Goal: Navigation & Orientation: Go to known website

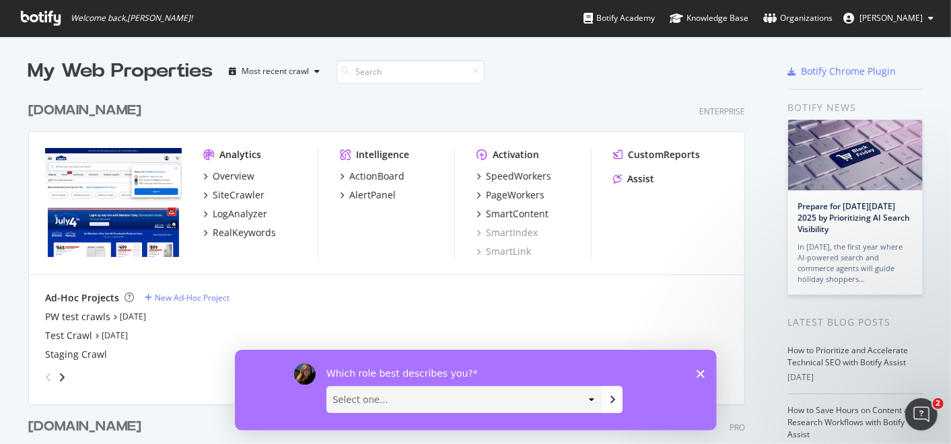
scroll to position [432, 928]
drag, startPoint x: 0, startPoint y: 0, endPoint x: 342, endPoint y: 124, distance: 364.4
click at [342, 124] on div "[DOMAIN_NAME] Enterprise Analytics Overview SiteCrawler LogAnalyzer RealKeyword…" at bounding box center [391, 243] width 727 height 316
